Goal: Download file/media

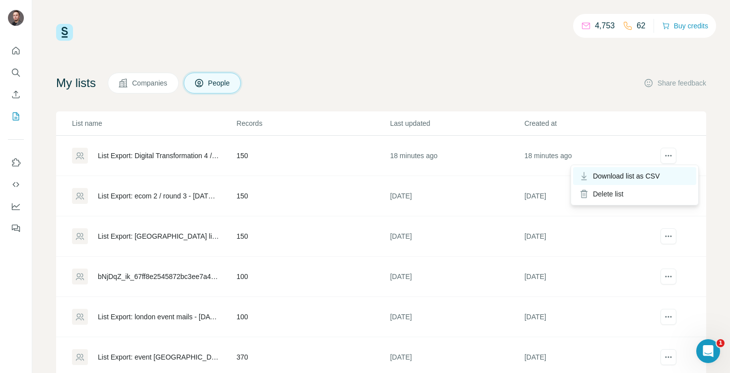
click at [654, 174] on span "Download list as CSV" at bounding box center [626, 176] width 67 height 10
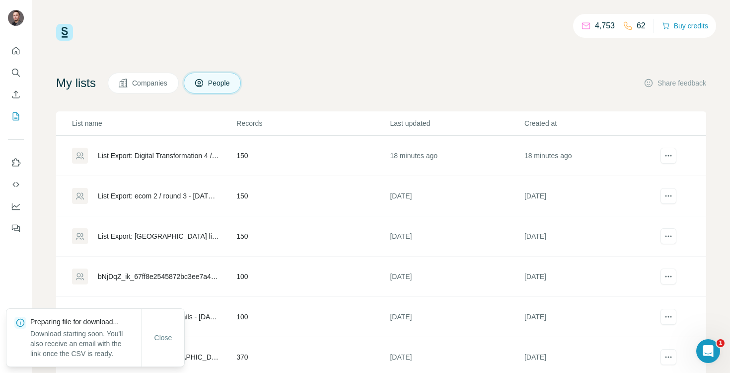
click at [337, 103] on div "My lists Companies People Share feedback List name Records Last updated Created…" at bounding box center [381, 226] width 650 height 307
